Goal: Task Accomplishment & Management: Complete application form

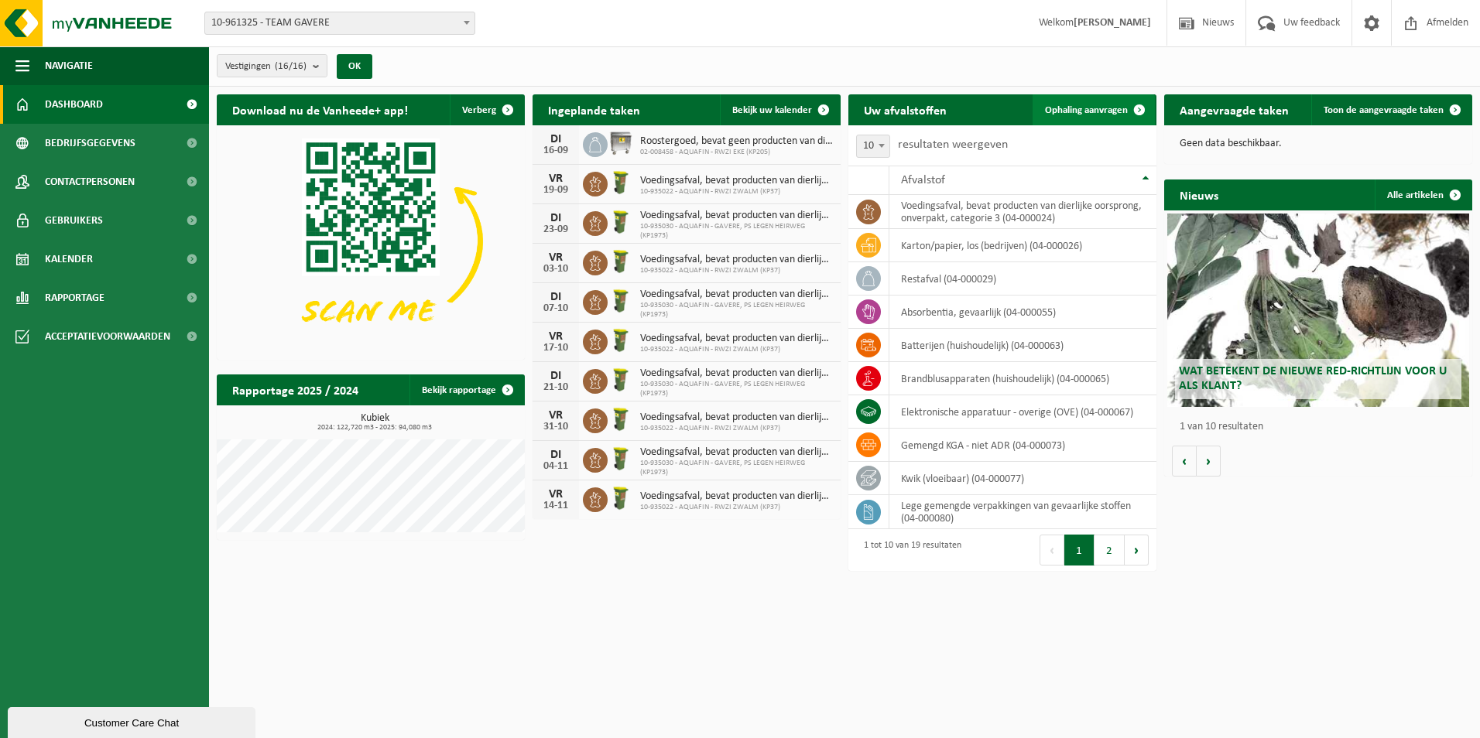
click at [1133, 109] on span at bounding box center [1139, 109] width 31 height 31
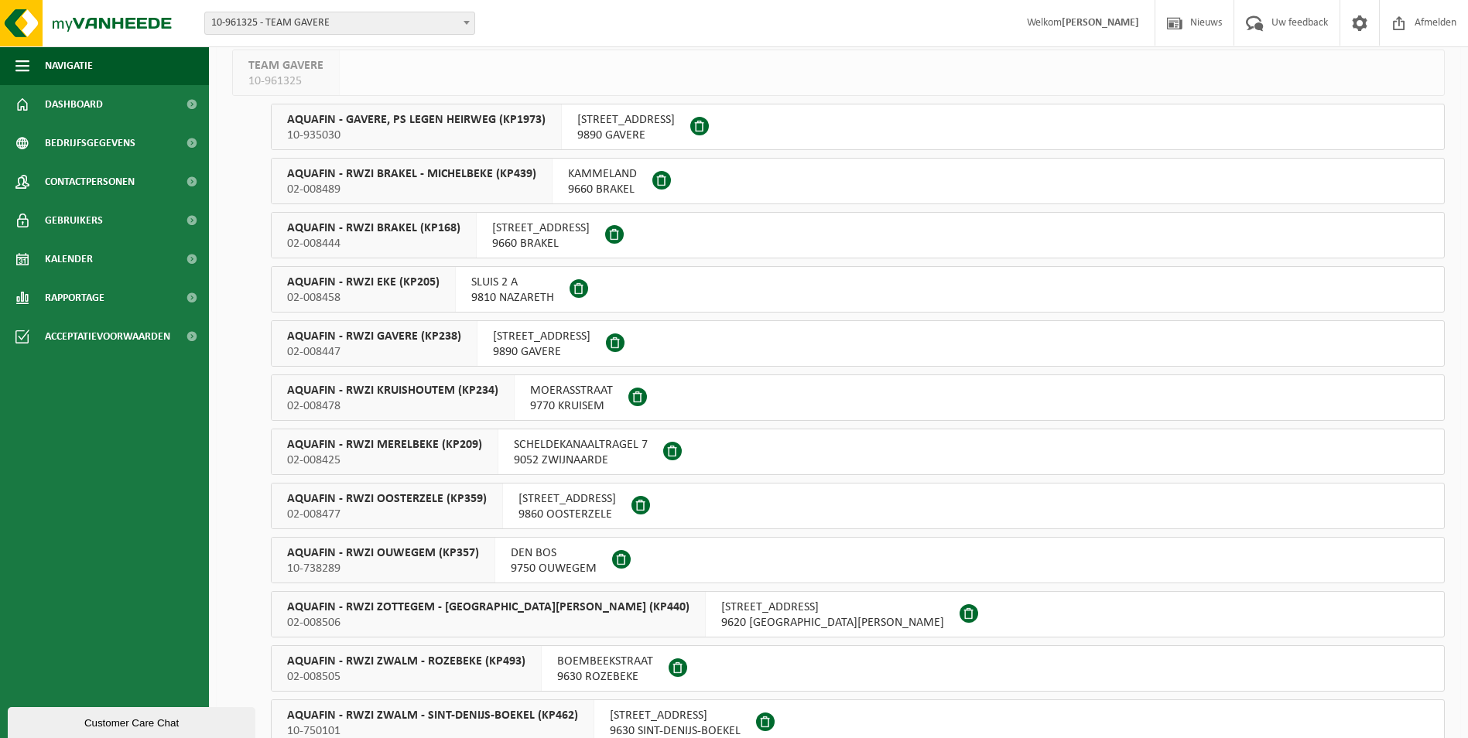
scroll to position [77, 0]
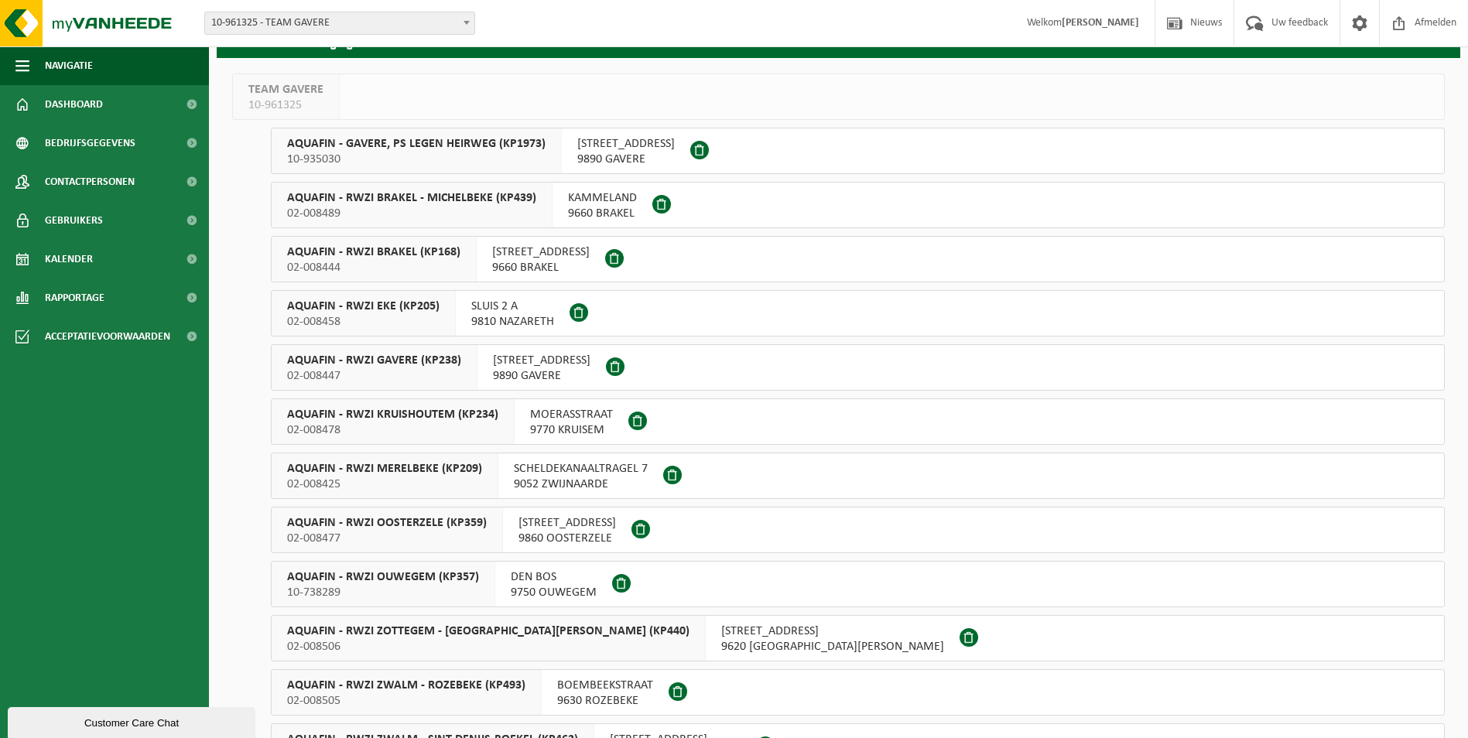
click at [552, 476] on span "SCHELDEKANAALTRAGEL 7" at bounding box center [581, 468] width 134 height 15
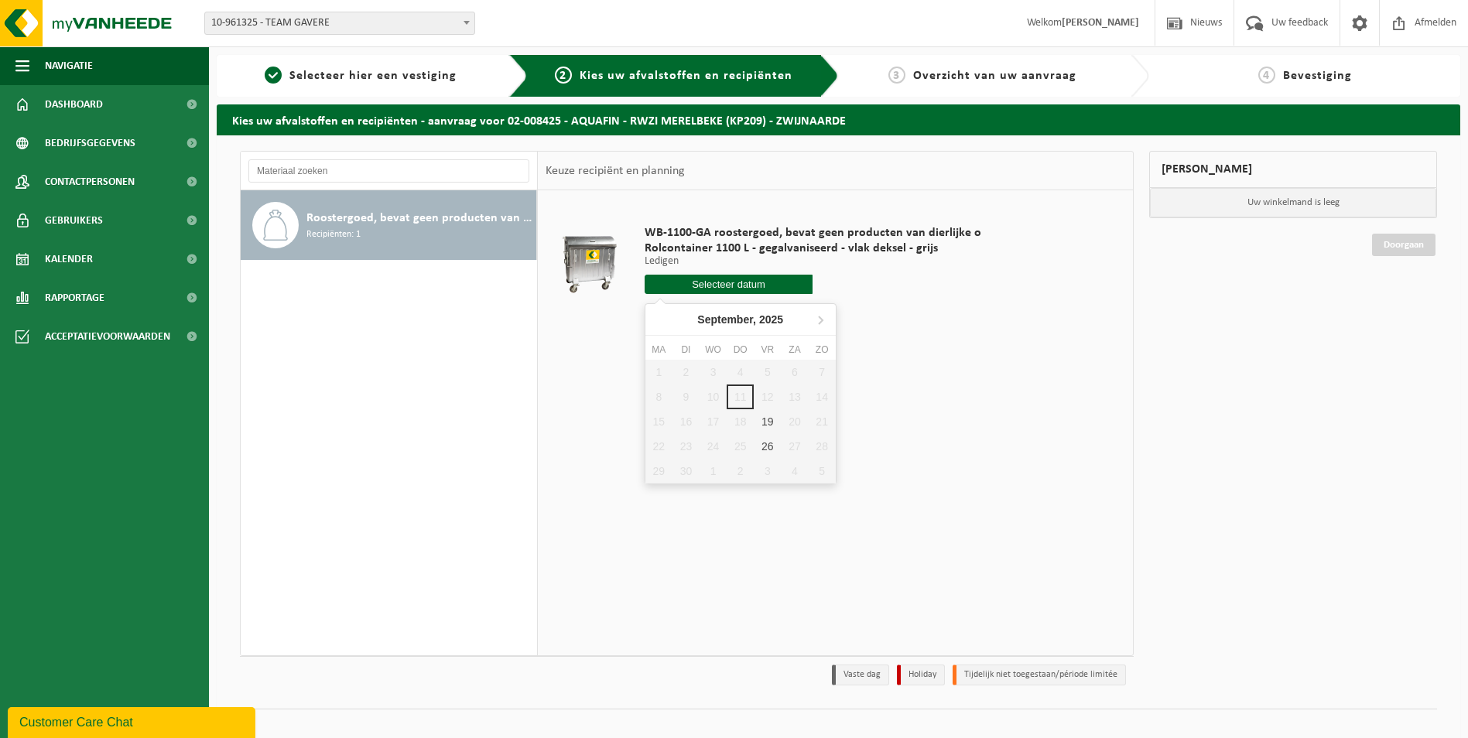
click at [769, 282] on input "text" at bounding box center [729, 284] width 169 height 19
click at [772, 427] on div "19" at bounding box center [767, 421] width 27 height 25
type input "Van [DATE]"
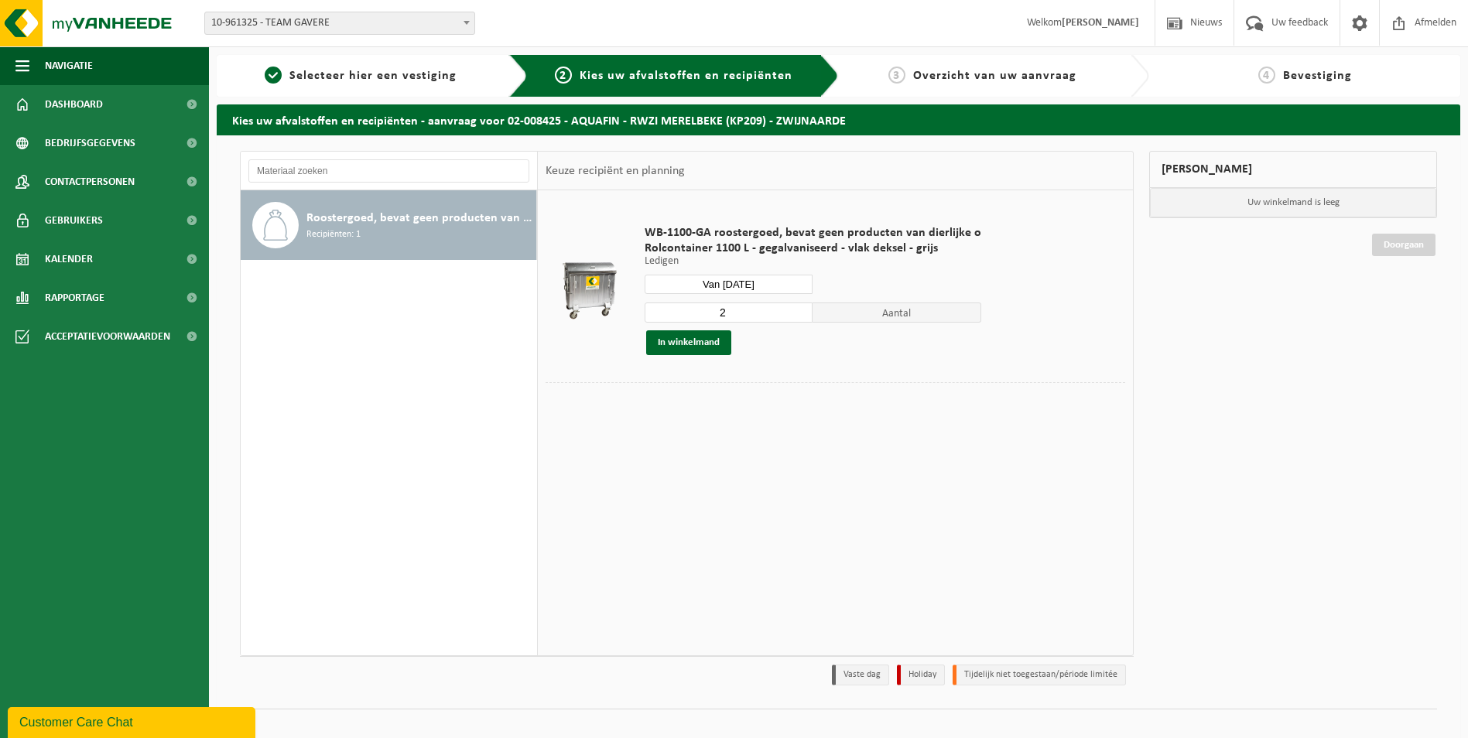
click at [751, 315] on input "2" at bounding box center [729, 313] width 169 height 20
type input "1"
click at [796, 317] on input "1" at bounding box center [729, 313] width 169 height 20
click at [721, 344] on button "In winkelmand" at bounding box center [688, 342] width 85 height 25
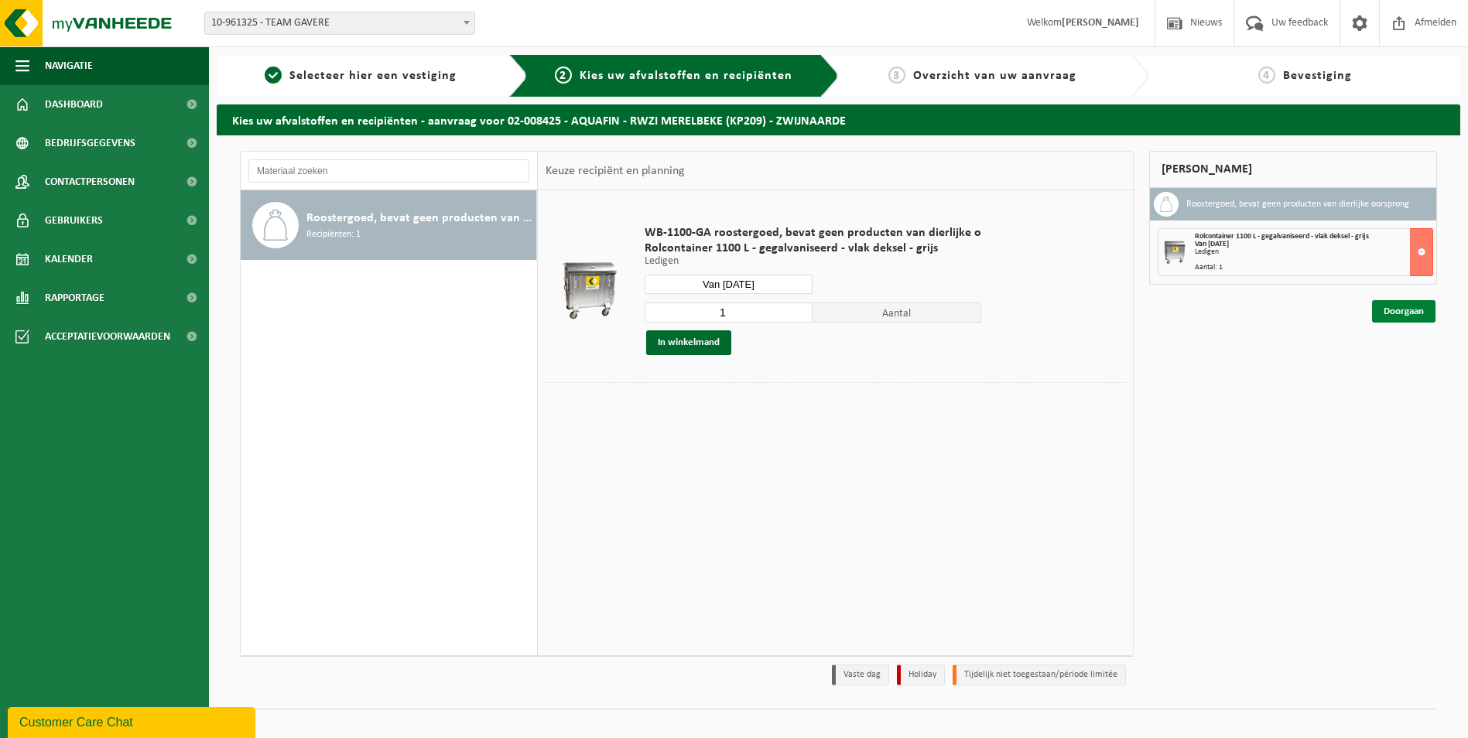
click at [1390, 312] on link "Doorgaan" at bounding box center [1403, 311] width 63 height 22
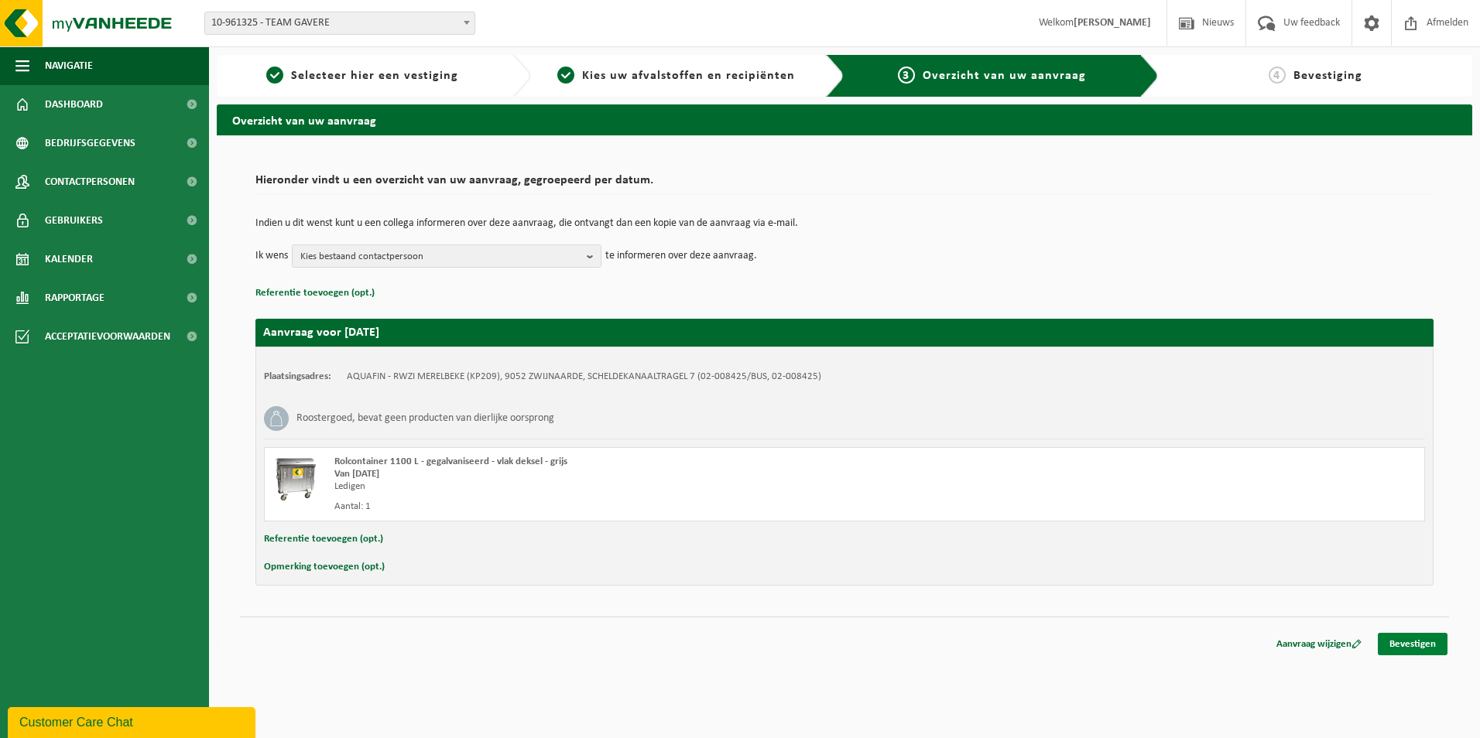
click at [1409, 650] on link "Bevestigen" at bounding box center [1413, 644] width 70 height 22
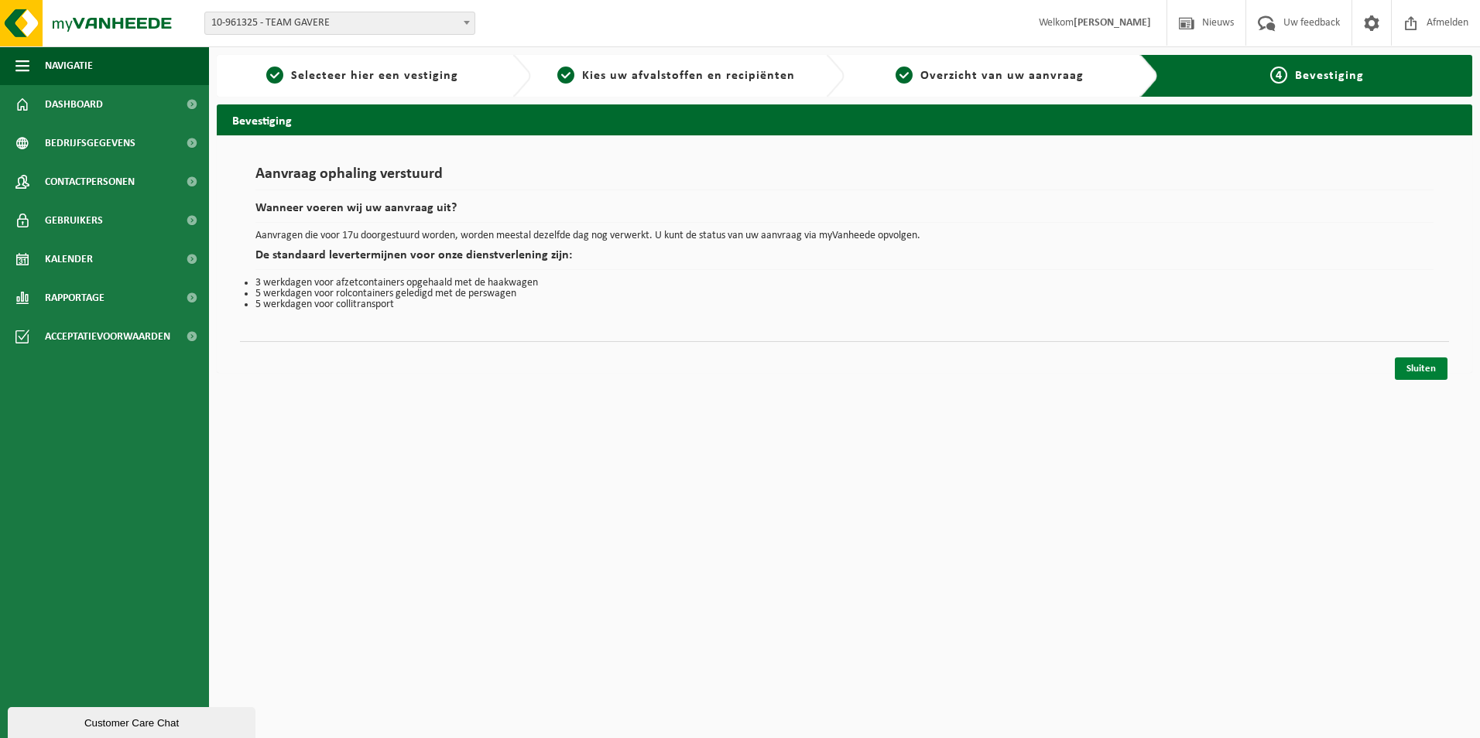
click at [1402, 369] on link "Sluiten" at bounding box center [1421, 369] width 53 height 22
